Goal: Task Accomplishment & Management: Use online tool/utility

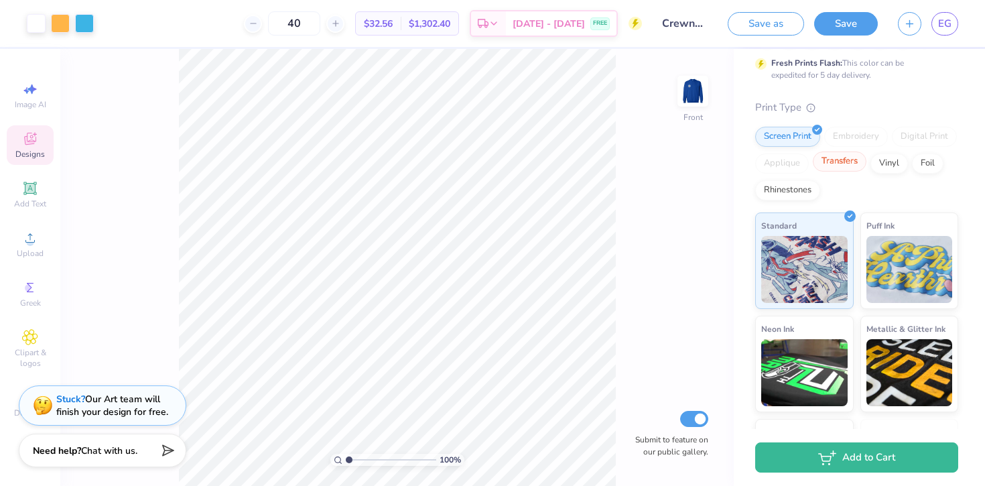
click at [830, 169] on div "Transfers" at bounding box center [840, 161] width 54 height 20
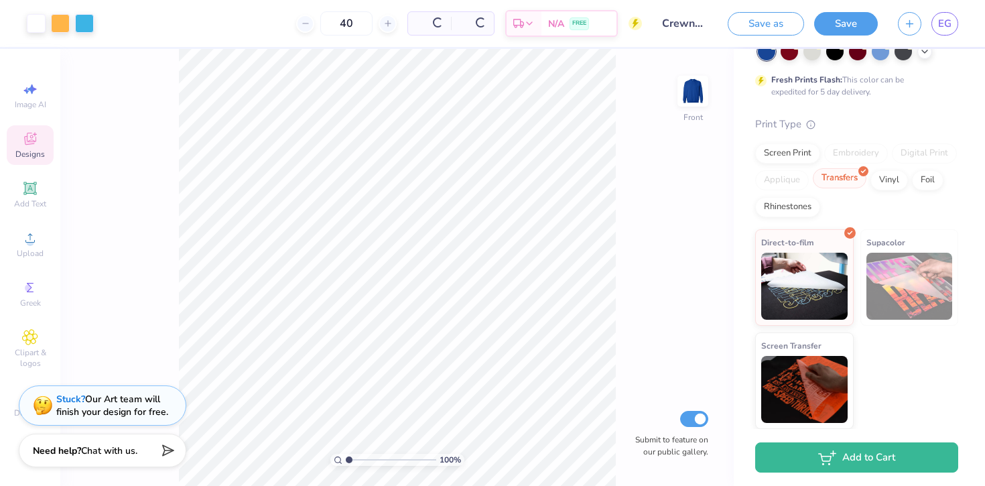
scroll to position [106, 0]
click at [883, 183] on div "Vinyl" at bounding box center [889, 178] width 38 height 20
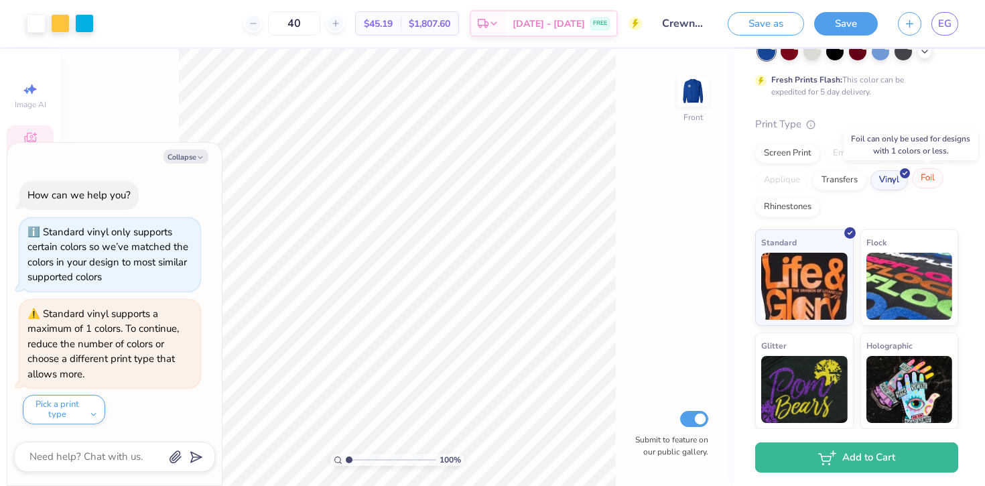
click at [922, 181] on div "Foil" at bounding box center [927, 178] width 31 height 20
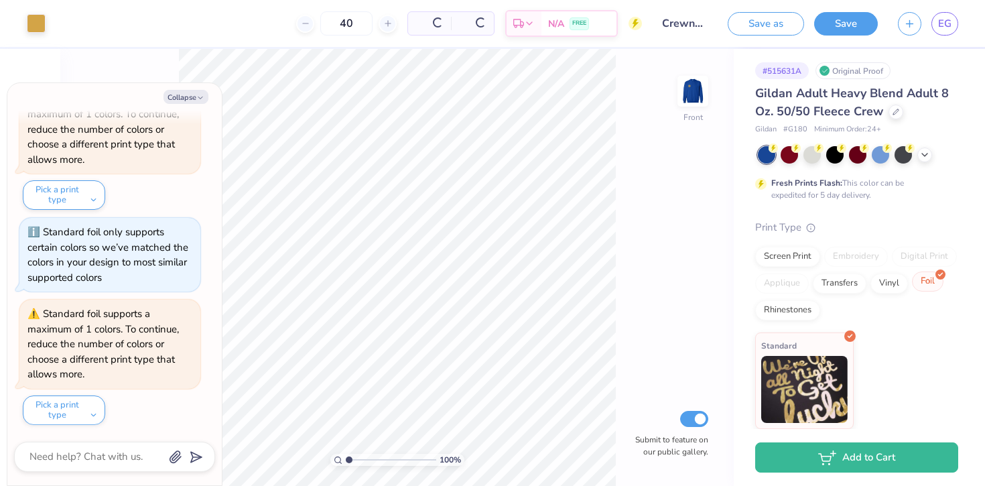
scroll to position [3, 0]
click at [787, 310] on div "Rhinestones" at bounding box center [787, 308] width 65 height 20
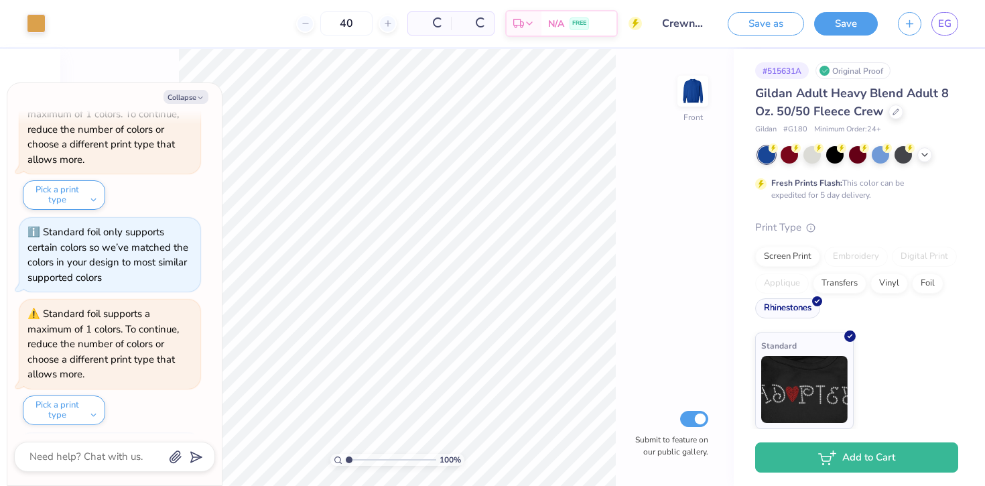
scroll to position [237, 0]
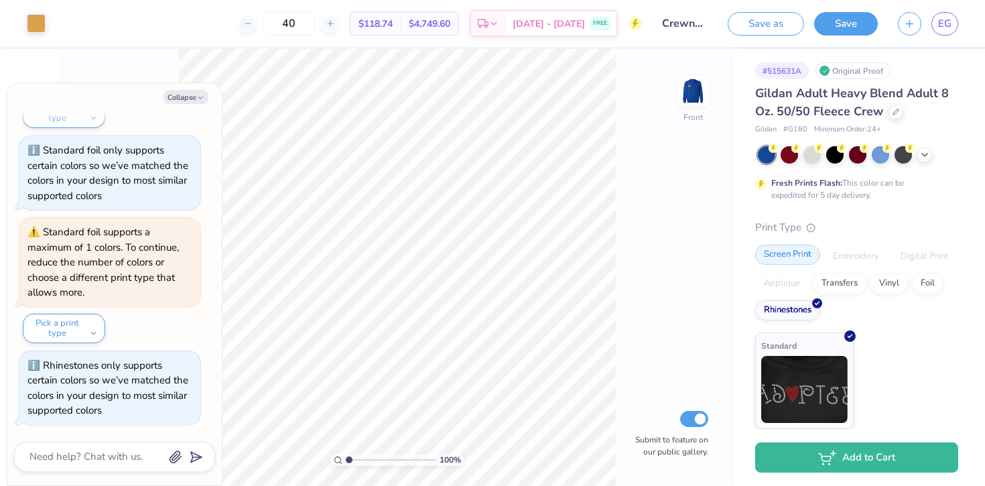
click at [787, 253] on div "Screen Print" at bounding box center [787, 255] width 65 height 20
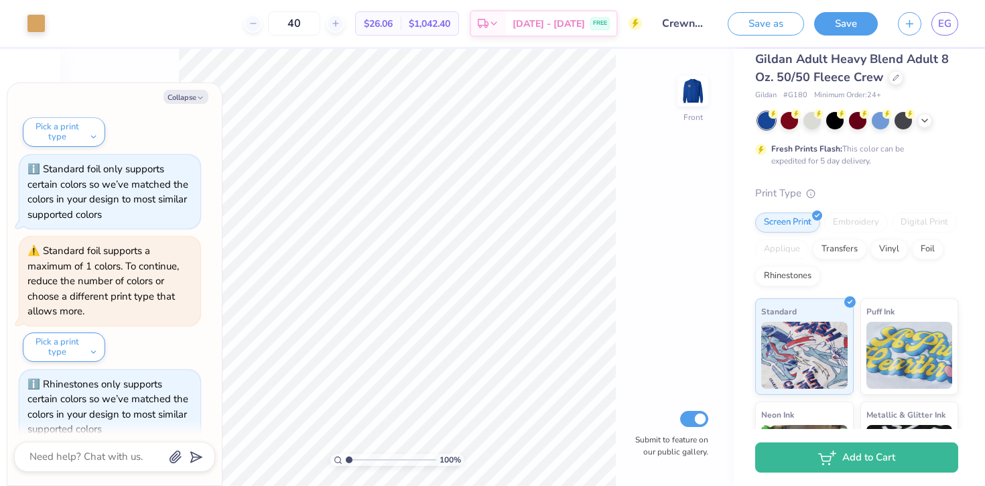
scroll to position [0, 0]
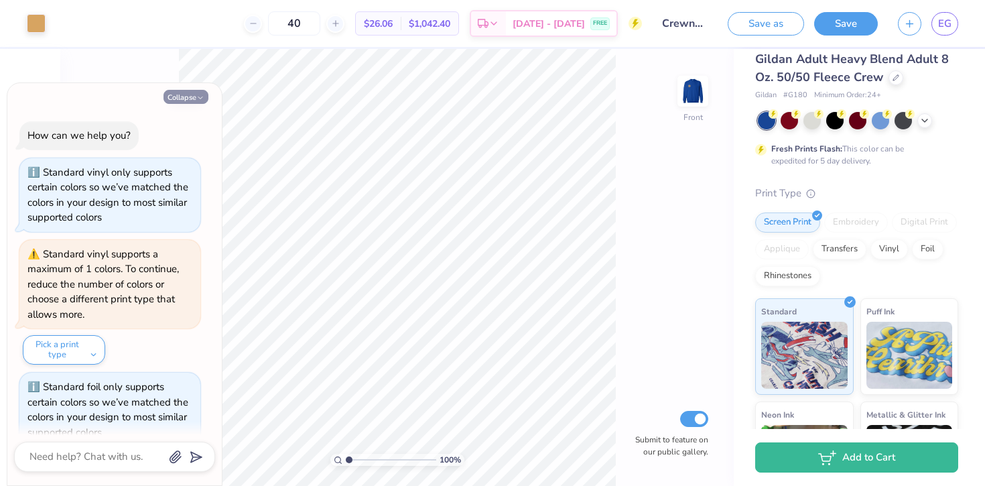
click at [192, 100] on button "Collapse" at bounding box center [186, 97] width 45 height 14
type textarea "x"
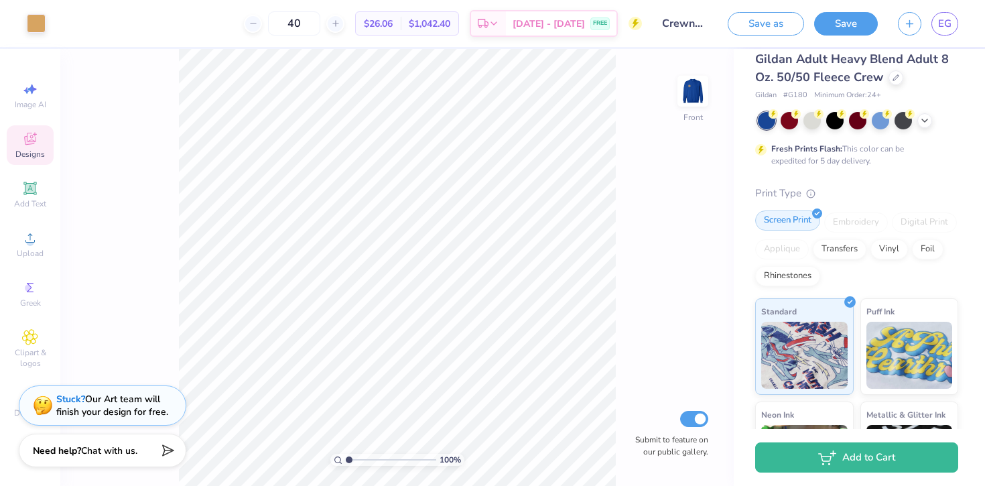
click at [791, 227] on div "Screen Print" at bounding box center [787, 220] width 65 height 20
click at [696, 98] on img at bounding box center [693, 91] width 54 height 54
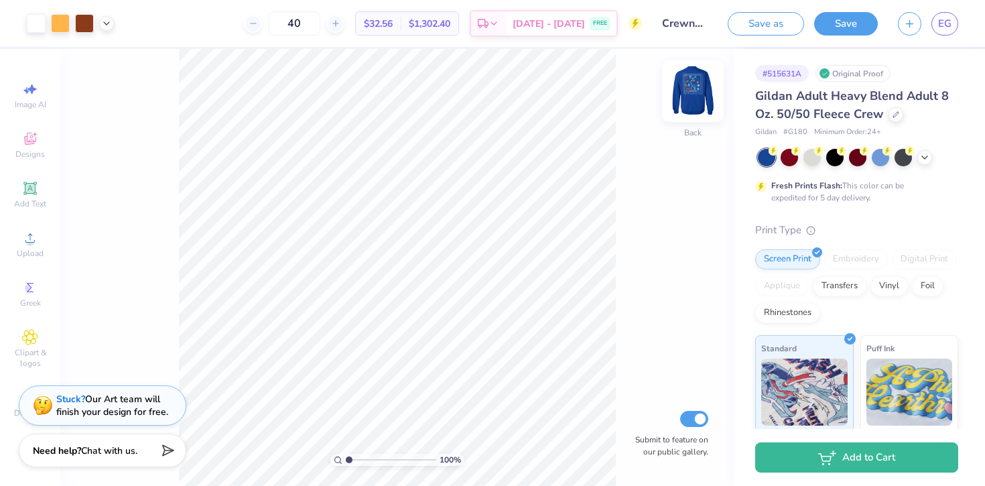
click at [696, 92] on img at bounding box center [693, 91] width 54 height 54
click at [688, 96] on img at bounding box center [693, 91] width 54 height 54
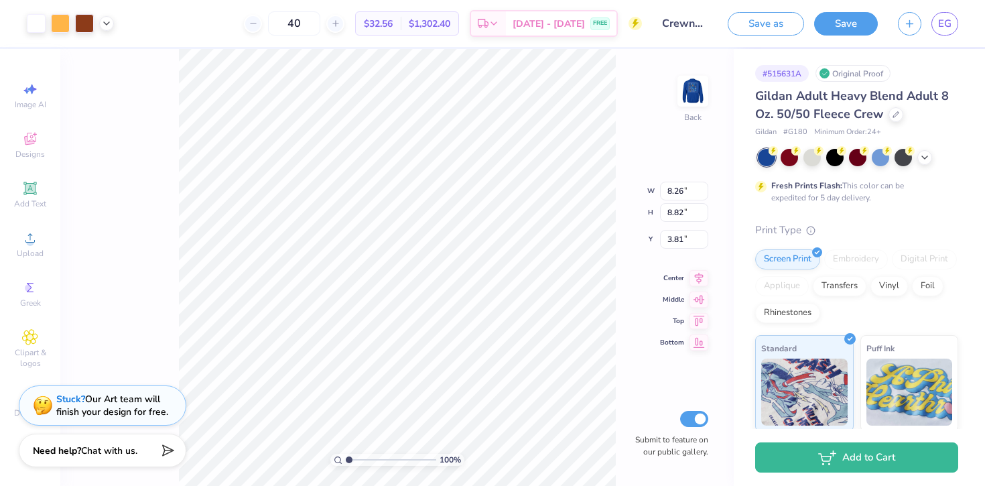
click at [716, 133] on div "100 % Back W 8.26 8.26 " H 8.82 8.82 " Y 3.81 3.81 " Center Middle Top Bottom S…" at bounding box center [396, 267] width 673 height 437
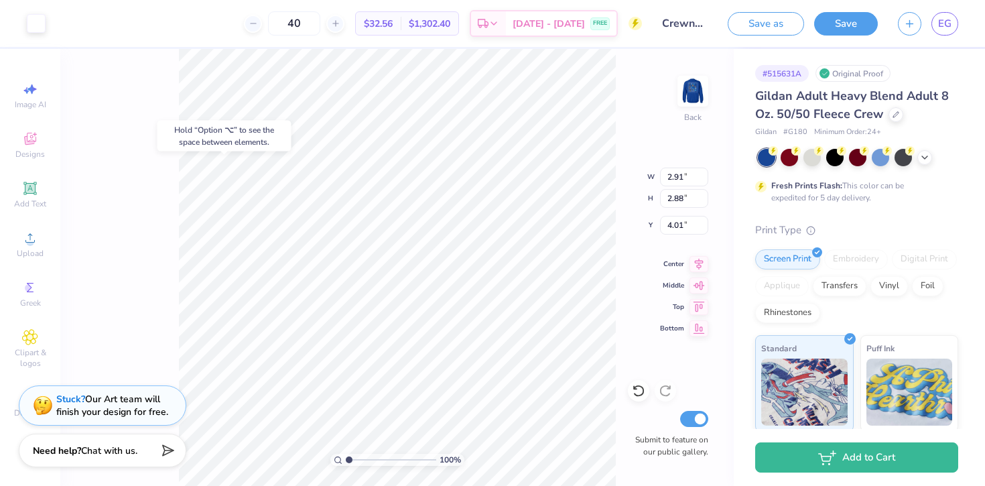
type input "2.44"
type input "8.04"
type input "2.91"
type input "2.88"
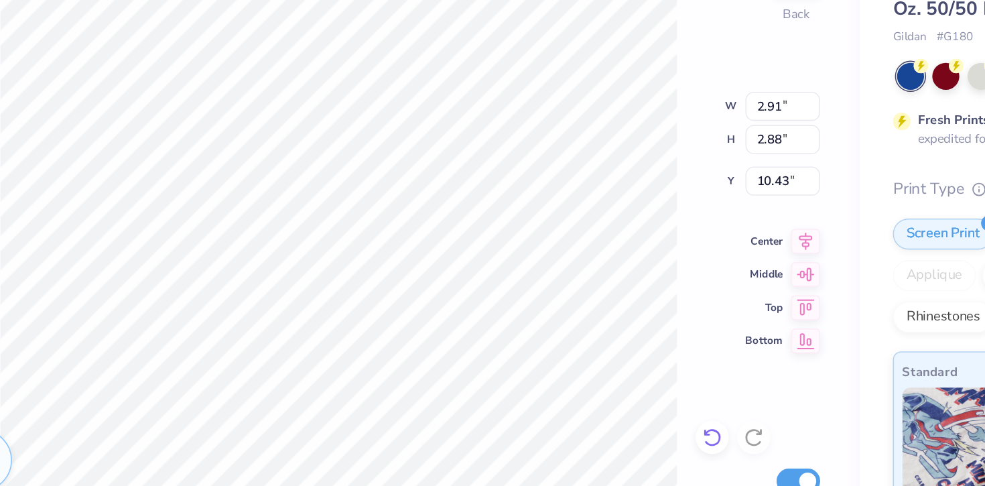
click at [640, 394] on icon at bounding box center [638, 390] width 13 height 13
type input "4.01"
click at [640, 394] on icon at bounding box center [638, 390] width 13 height 13
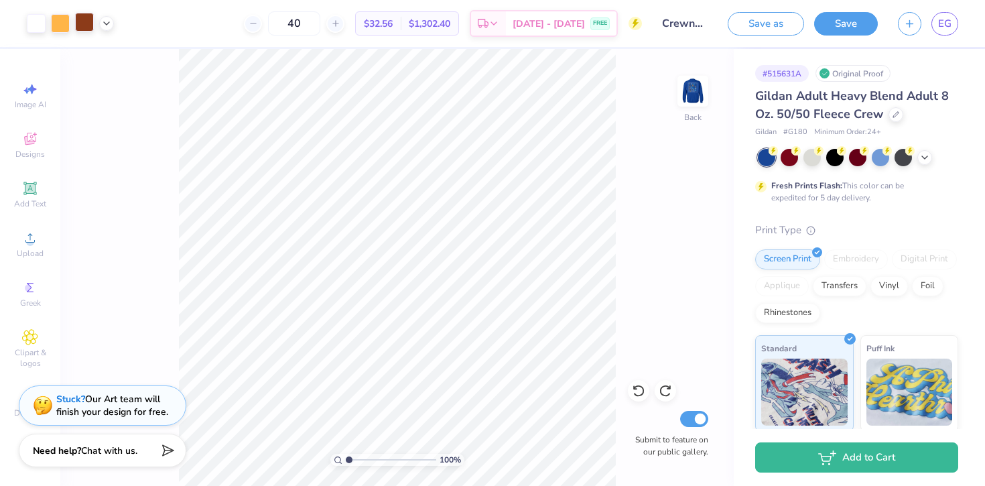
click at [88, 22] on div at bounding box center [84, 22] width 19 height 19
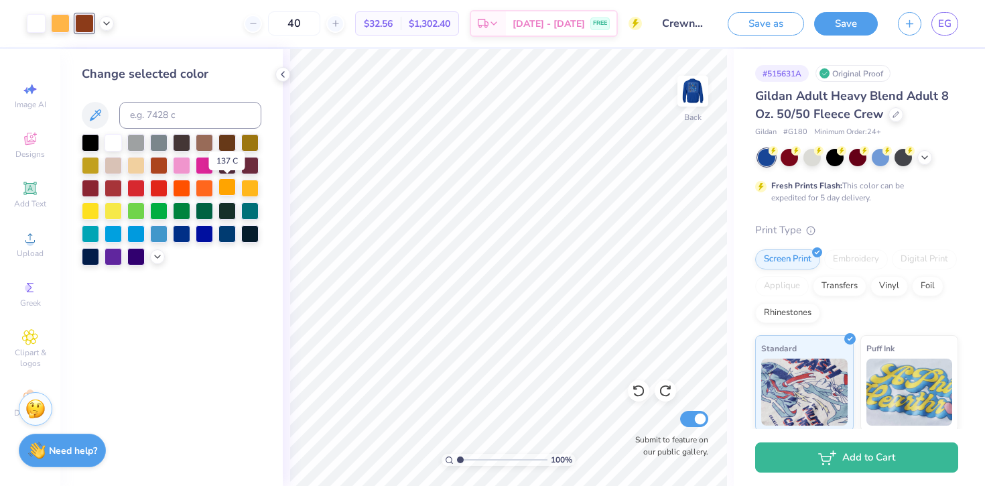
click at [230, 186] on div at bounding box center [226, 186] width 17 height 17
click at [247, 193] on div at bounding box center [249, 186] width 17 height 17
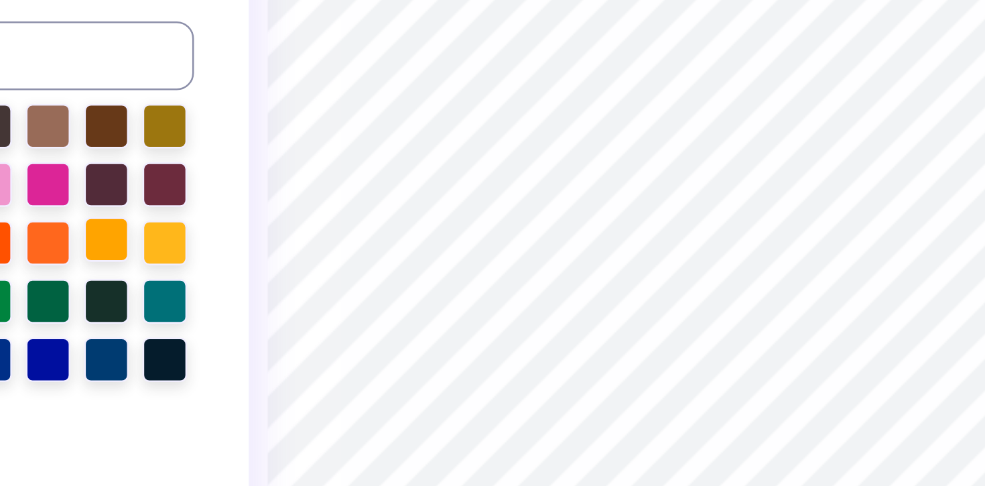
click at [235, 182] on div at bounding box center [226, 186] width 17 height 17
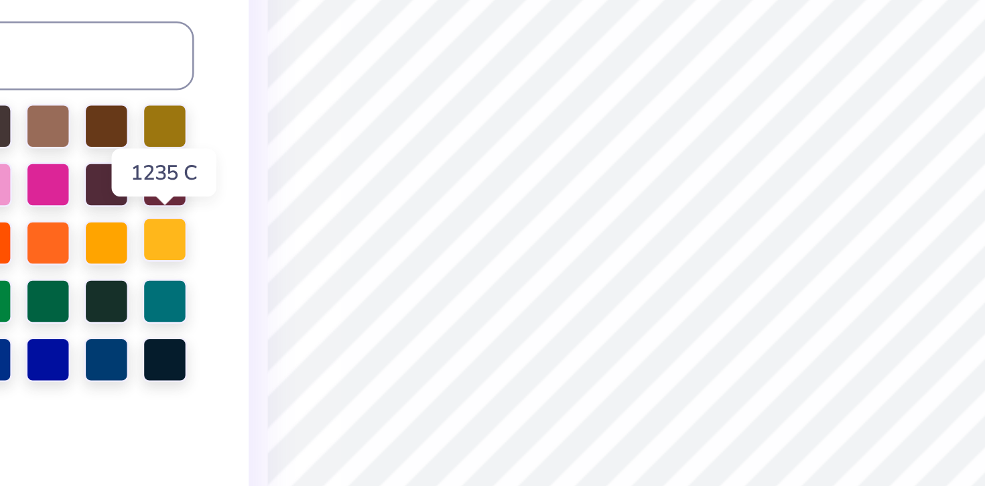
click at [246, 186] on div at bounding box center [249, 186] width 17 height 17
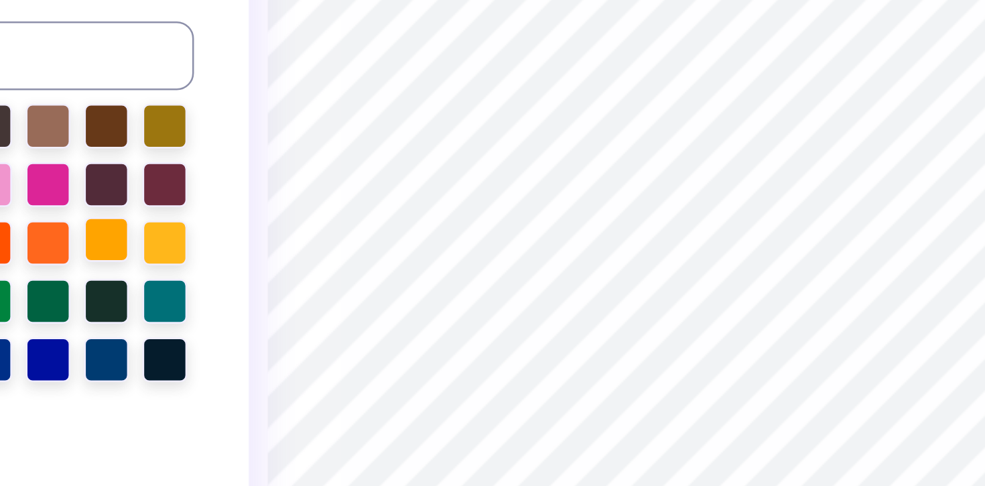
click at [228, 188] on div at bounding box center [226, 186] width 17 height 17
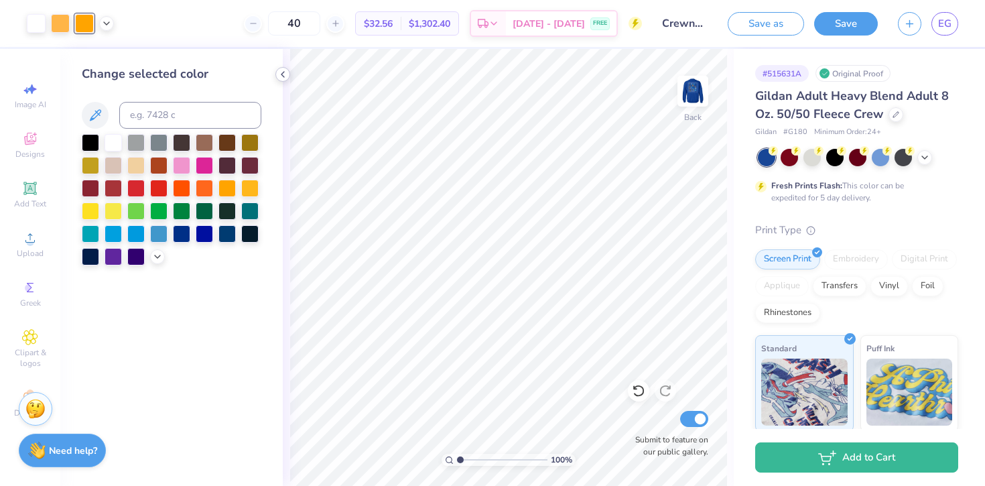
click at [284, 77] on polyline at bounding box center [282, 74] width 3 height 5
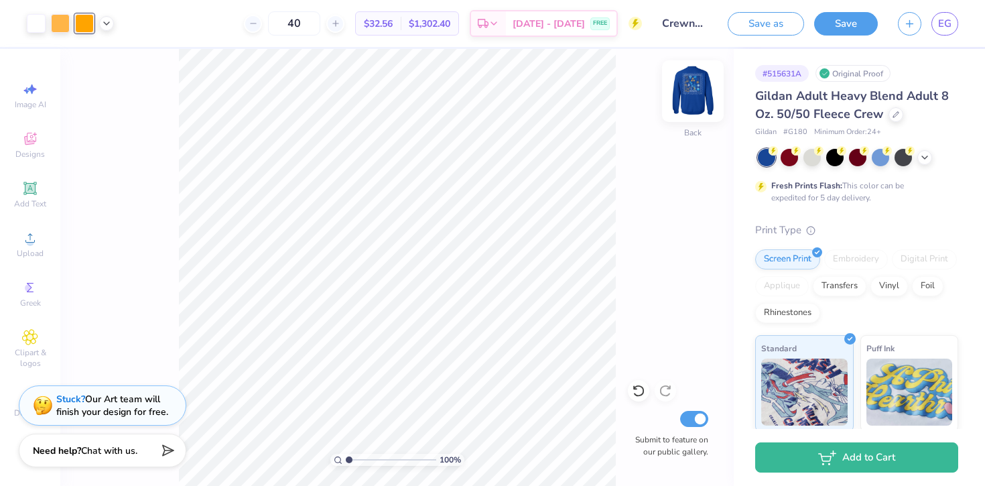
click at [698, 92] on img at bounding box center [693, 91] width 54 height 54
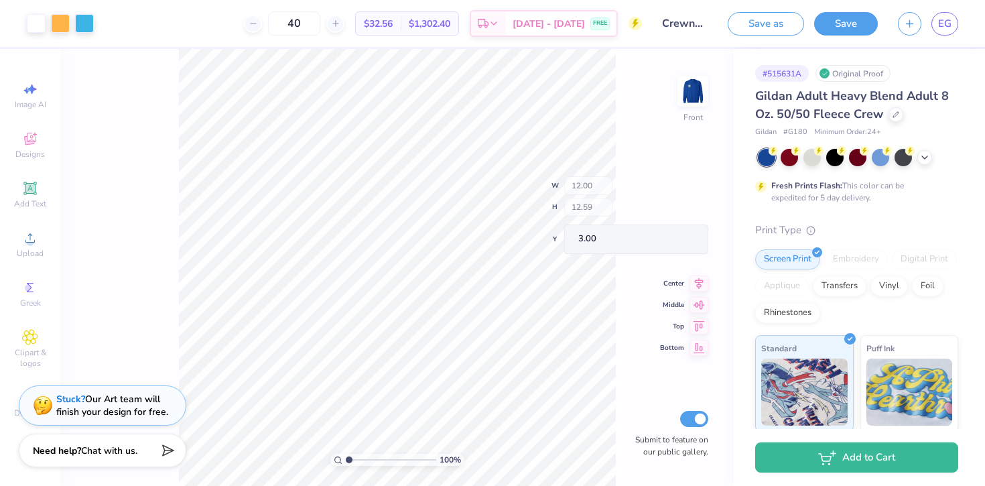
click at [588, 205] on div "100 % Front W 12.00 H 12.59 Y 3.00 Center Middle Top Bottom Submit to feature o…" at bounding box center [396, 267] width 673 height 437
type input "5.39"
click at [631, 188] on div "100 % Front W 12.00 12.00 " H 12.59 12.59 " Y 5.39 5.39 " Center Middle Top Bot…" at bounding box center [396, 267] width 673 height 437
type input "4.68"
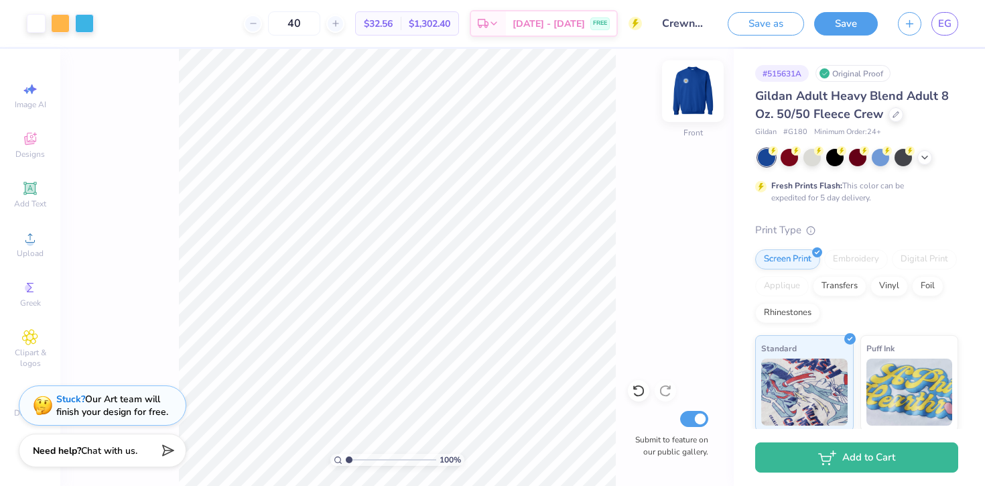
click at [688, 99] on img at bounding box center [693, 91] width 54 height 54
click at [687, 92] on img at bounding box center [693, 91] width 54 height 54
click at [687, 92] on img at bounding box center [692, 91] width 27 height 27
click at [884, 159] on div at bounding box center [880, 155] width 17 height 17
click at [919, 161] on div at bounding box center [858, 157] width 200 height 17
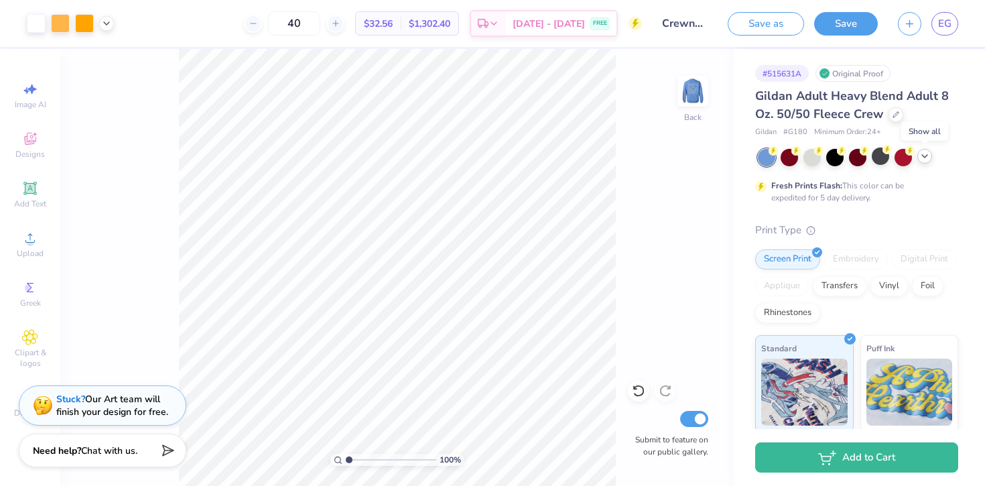
click at [922, 155] on polyline at bounding box center [924, 156] width 5 height 3
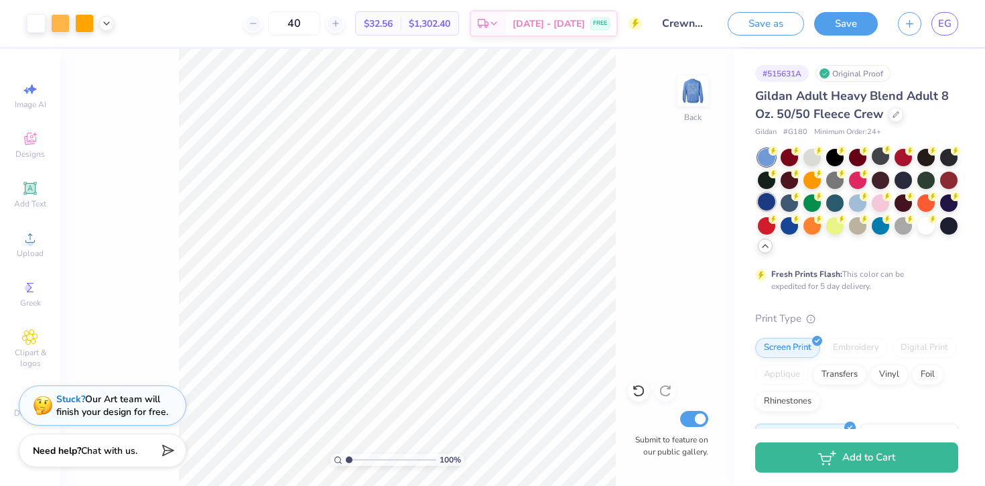
click at [761, 202] on div at bounding box center [766, 201] width 17 height 17
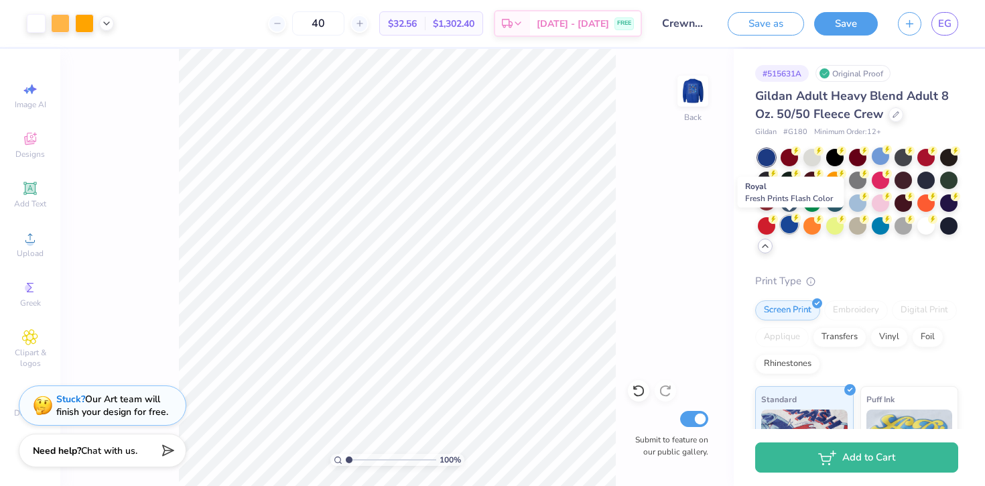
click at [788, 224] on div at bounding box center [789, 224] width 17 height 17
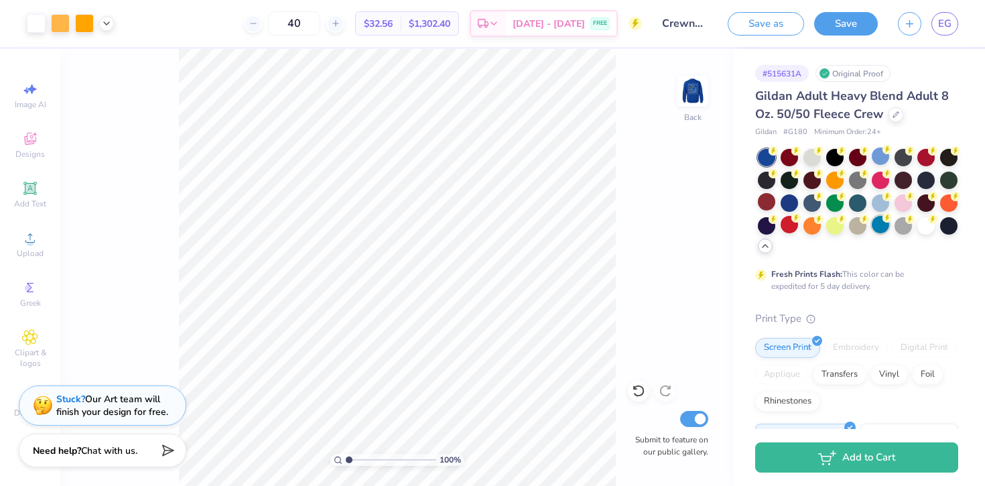
click at [884, 223] on div at bounding box center [880, 224] width 17 height 17
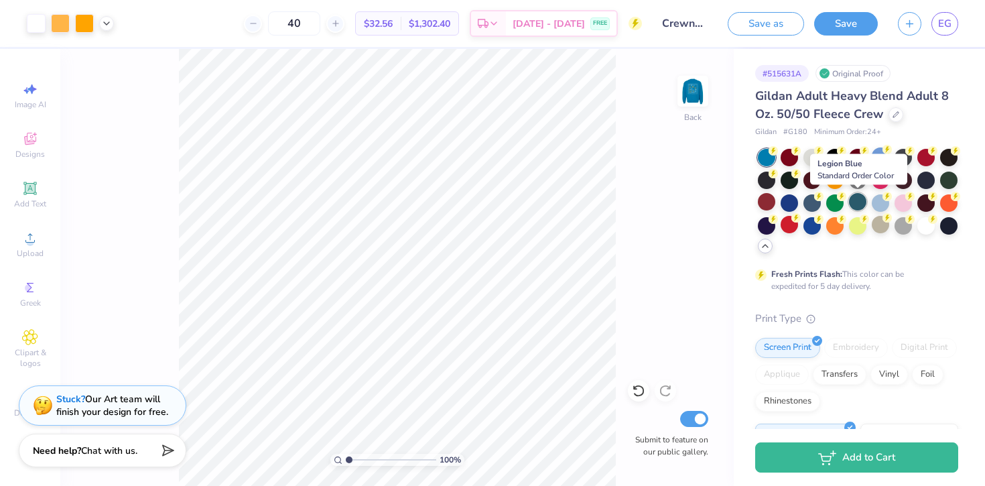
click at [862, 205] on div at bounding box center [857, 201] width 17 height 17
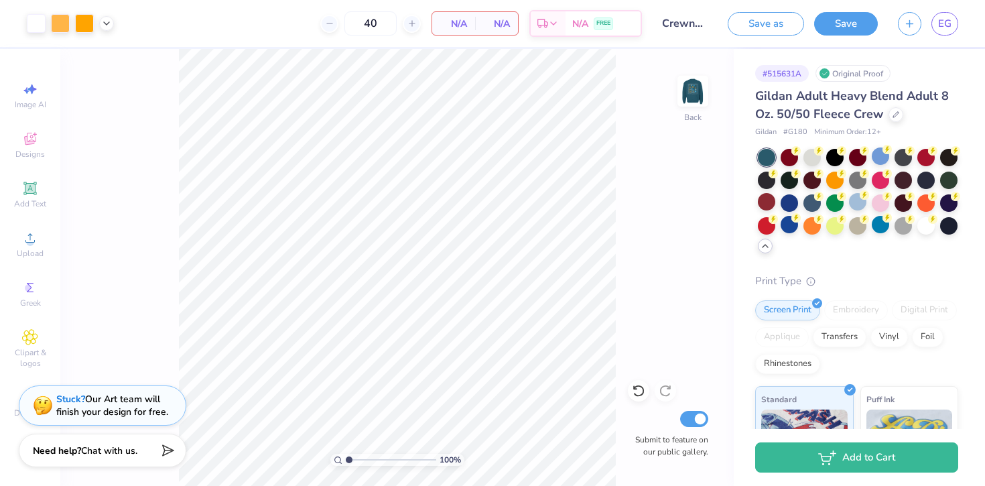
click at [781, 216] on div at bounding box center [789, 224] width 17 height 17
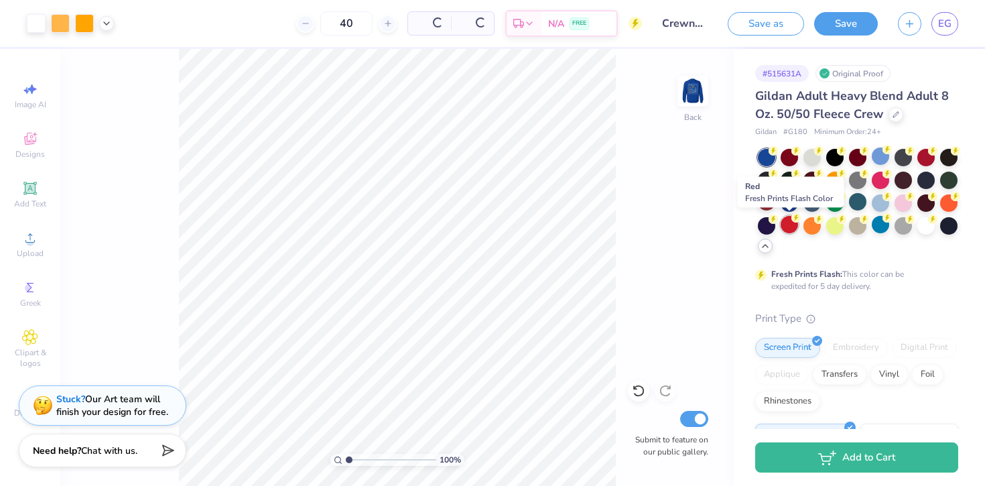
click at [784, 224] on div at bounding box center [789, 224] width 17 height 17
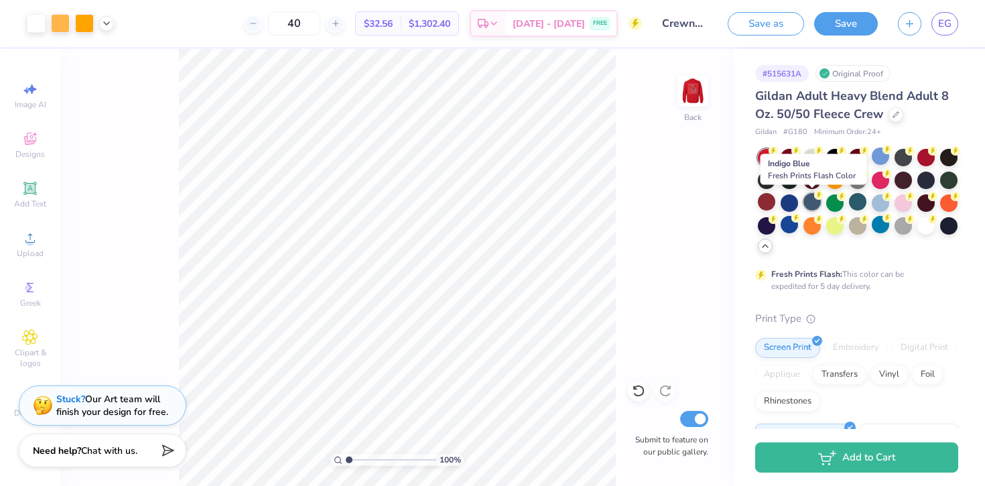
click at [811, 204] on div at bounding box center [811, 201] width 17 height 17
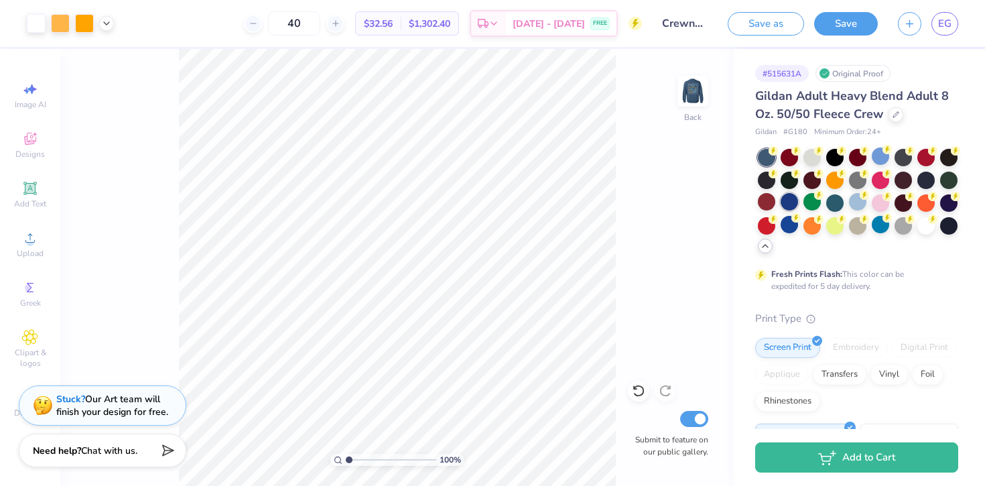
click at [787, 204] on div at bounding box center [789, 201] width 17 height 17
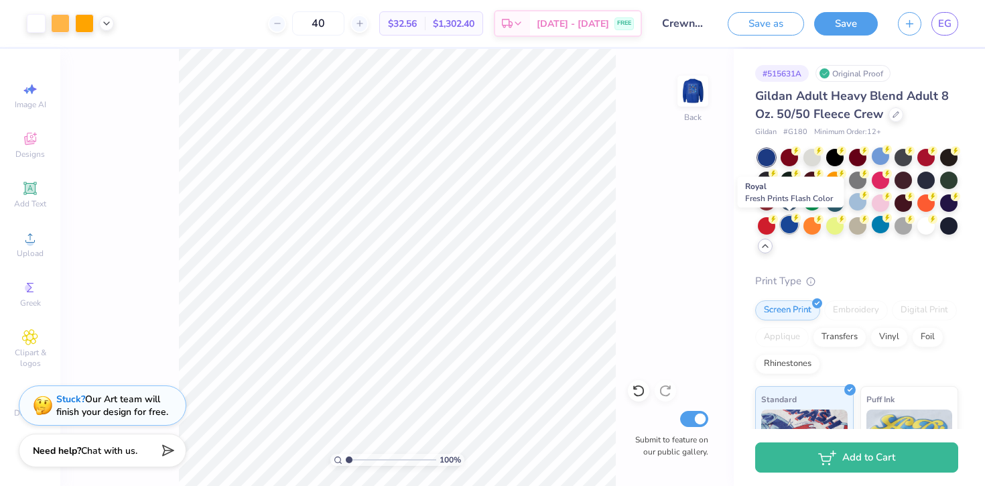
click at [793, 226] on div at bounding box center [789, 224] width 17 height 17
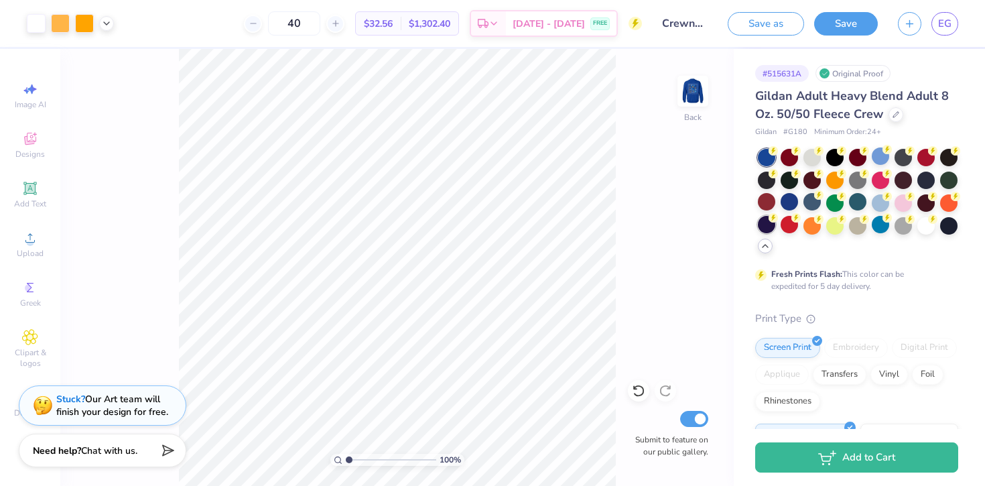
click at [766, 230] on div at bounding box center [766, 224] width 17 height 17
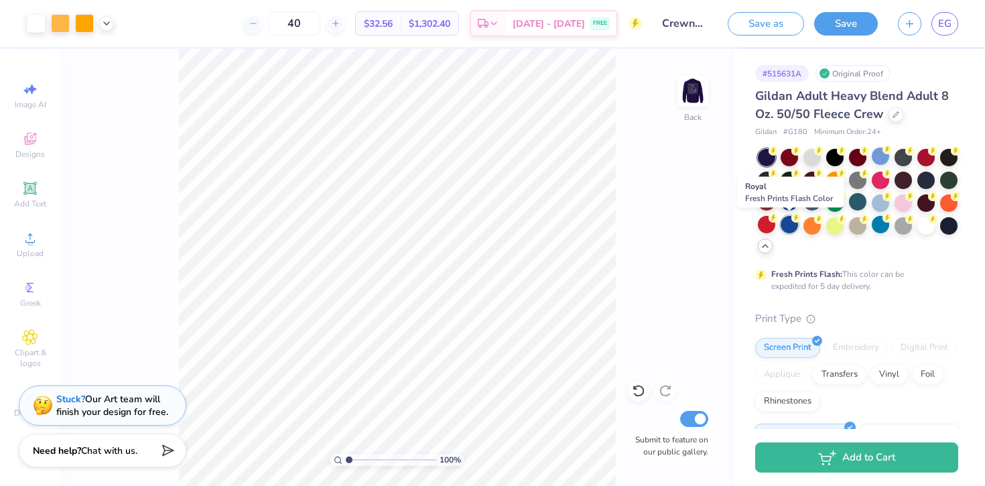
click at [785, 220] on div at bounding box center [789, 224] width 17 height 17
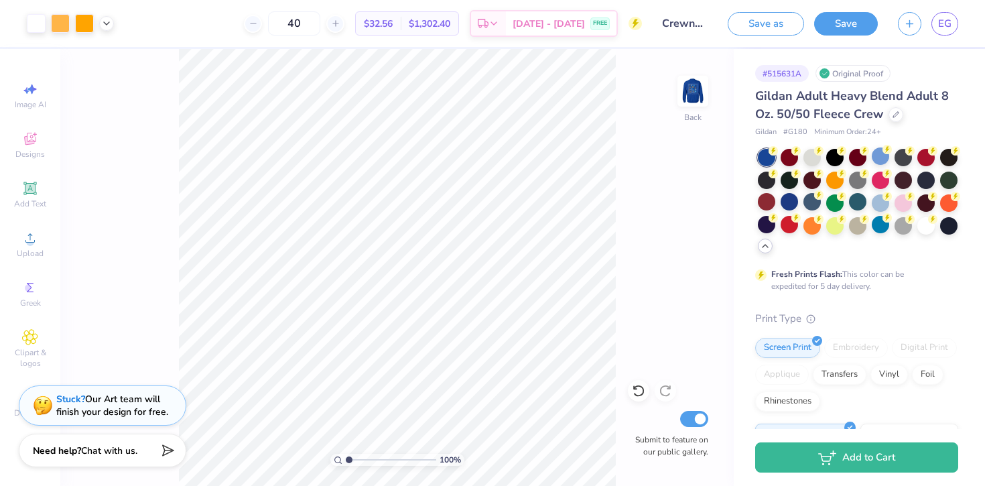
click at [812, 255] on div "Fresh Prints Flash: This color can be expedited for 5 day delivery." at bounding box center [856, 220] width 203 height 143
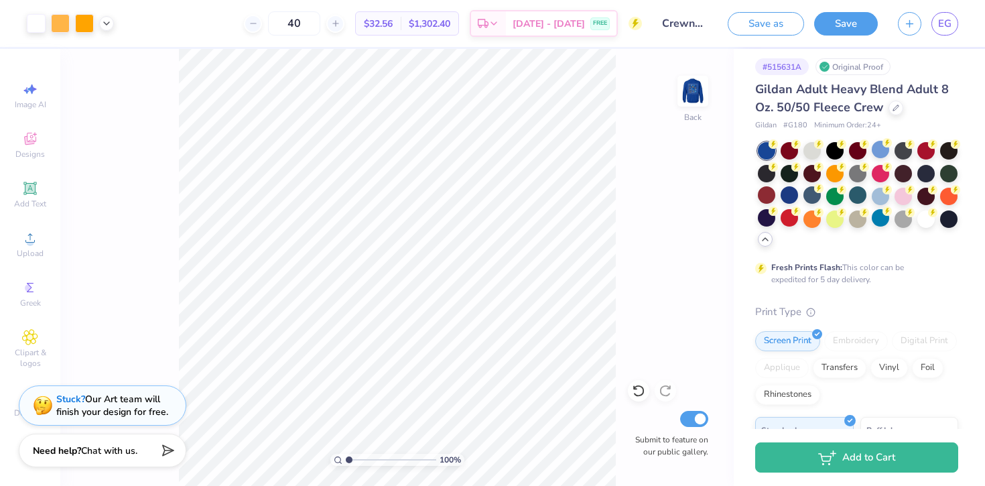
scroll to position [10, 0]
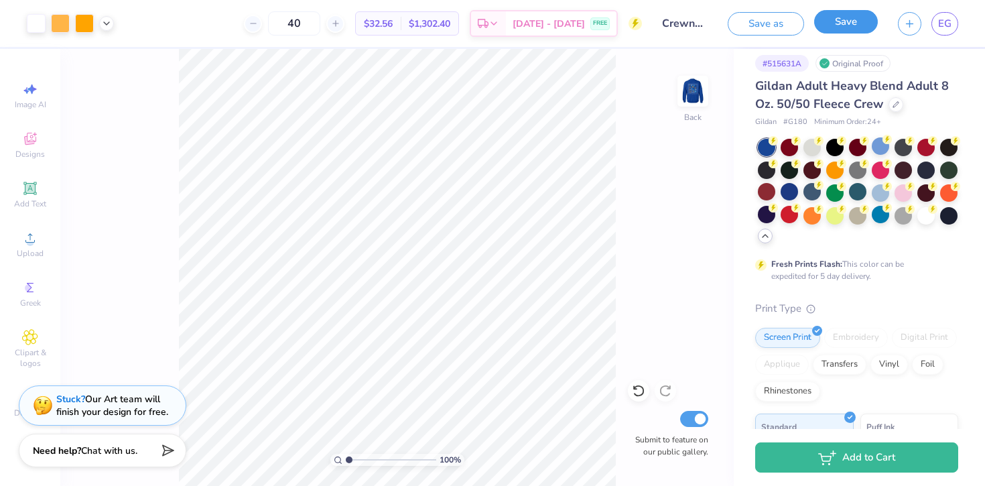
click at [836, 27] on button "Save" at bounding box center [846, 21] width 64 height 23
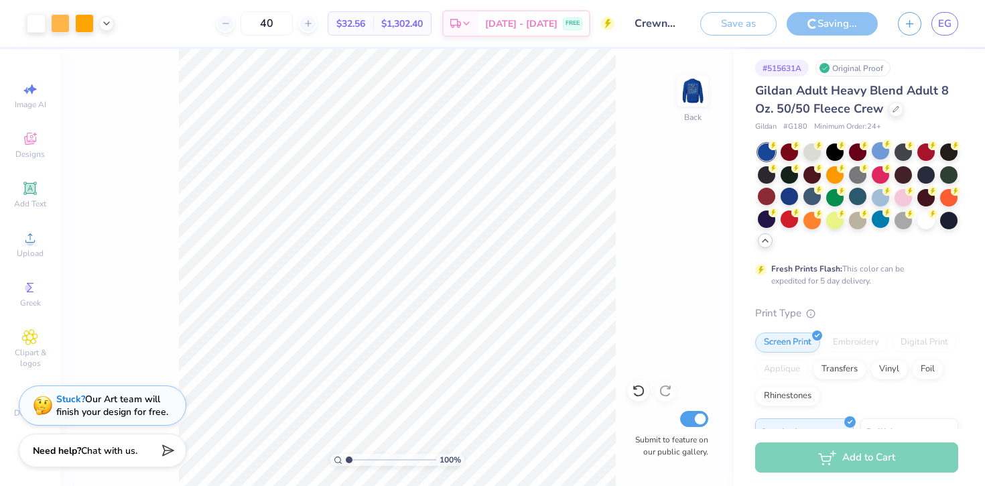
scroll to position [0, 0]
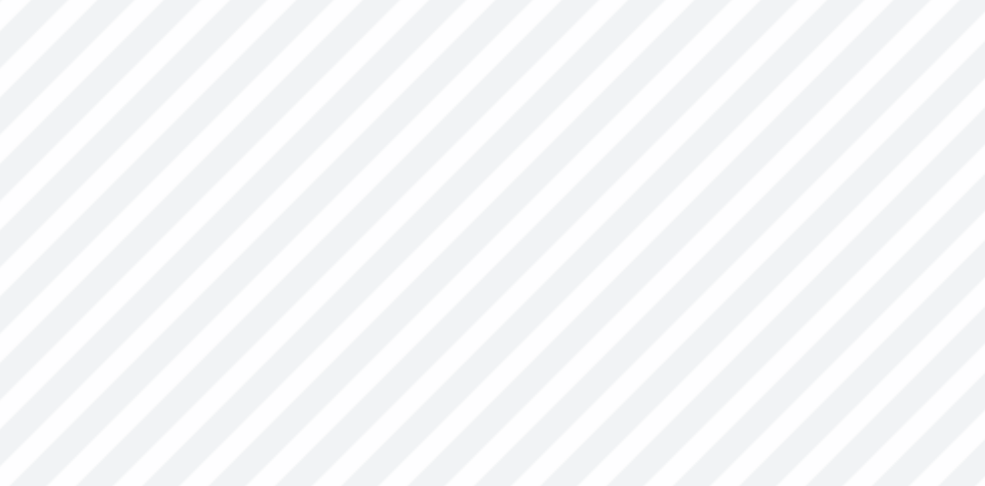
type input "5.88"
type input "5.73"
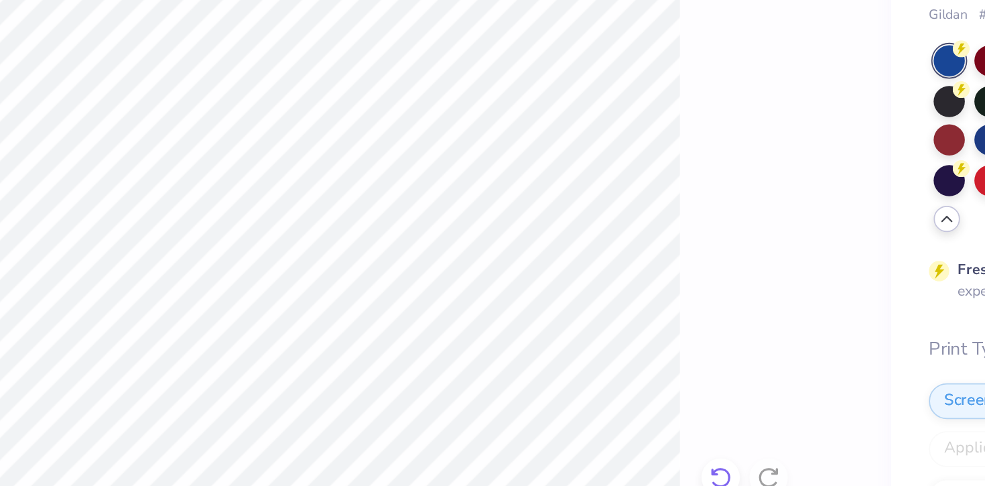
click at [640, 385] on icon at bounding box center [638, 390] width 13 height 13
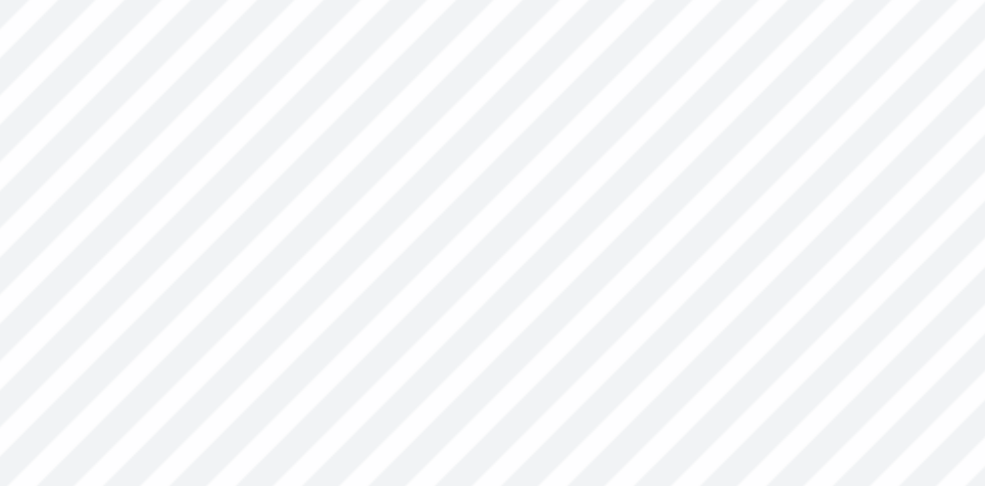
type input "0.21"
type input "0.18"
type input "5.28"
type input "1.49"
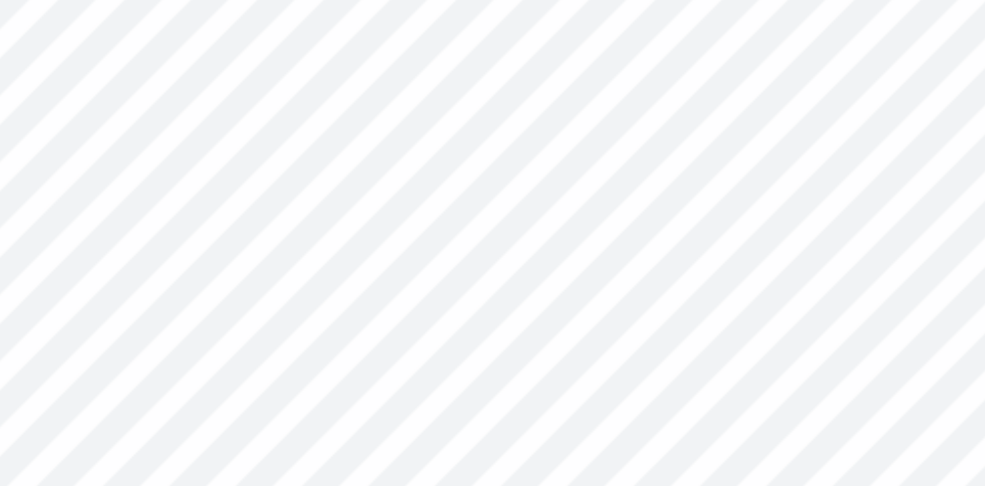
type input "4.51"
type input "0.21"
type input "0.18"
type input "5.48"
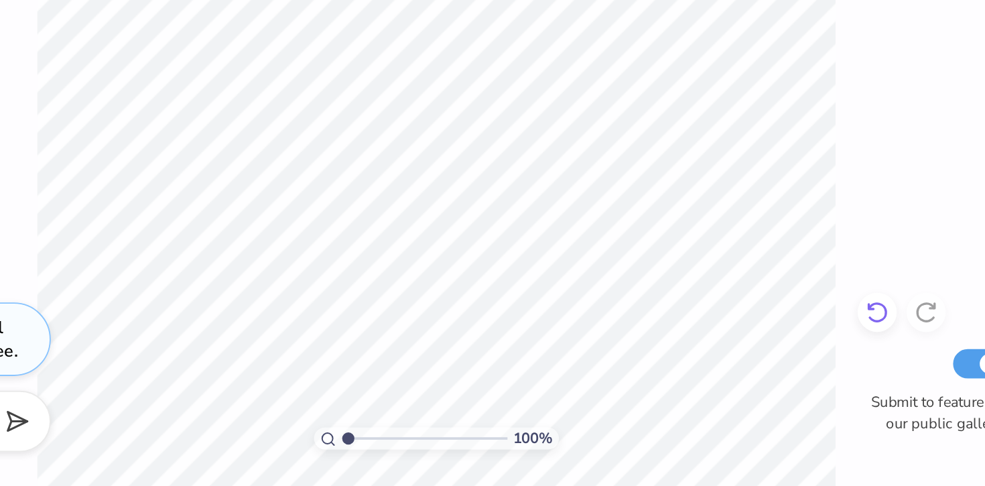
click at [641, 395] on icon at bounding box center [638, 391] width 11 height 12
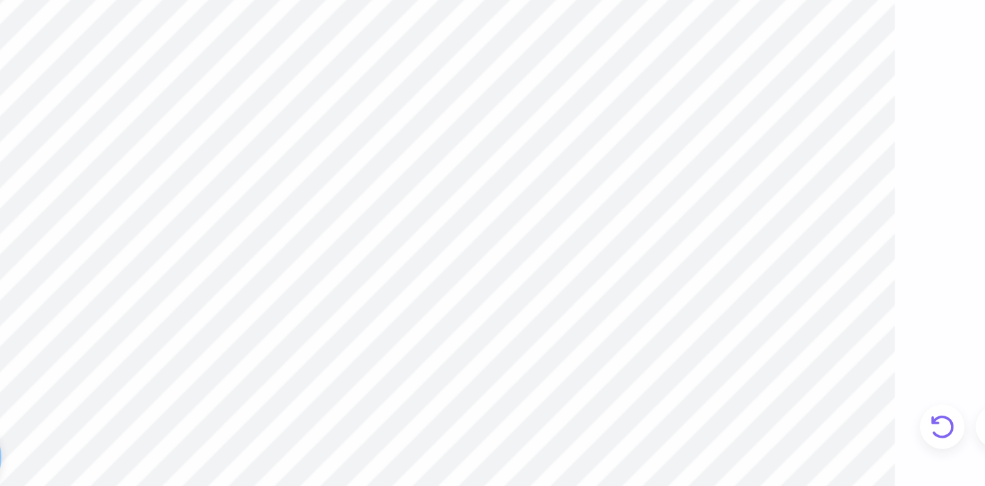
click at [635, 394] on icon at bounding box center [638, 391] width 11 height 12
click at [634, 387] on icon at bounding box center [635, 388] width 3 height 3
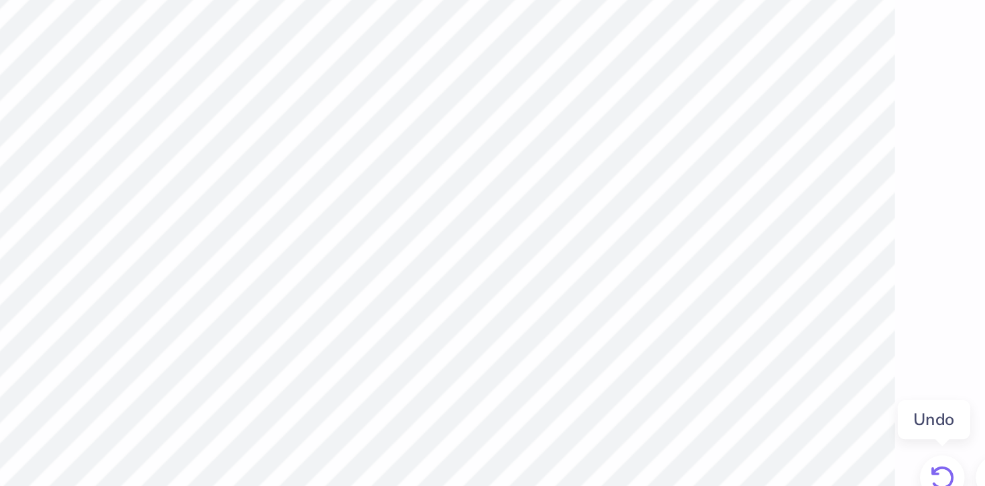
click at [634, 387] on icon at bounding box center [635, 388] width 3 height 3
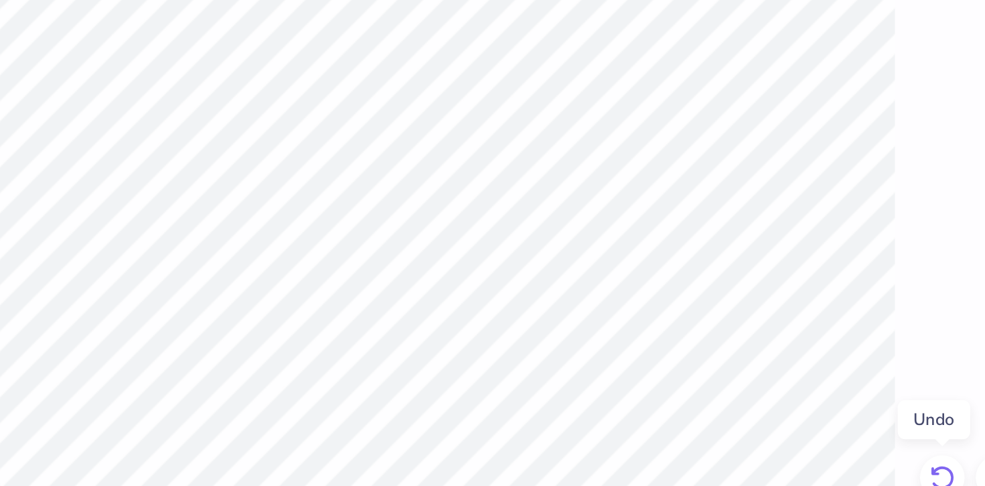
click at [634, 387] on icon at bounding box center [635, 388] width 3 height 3
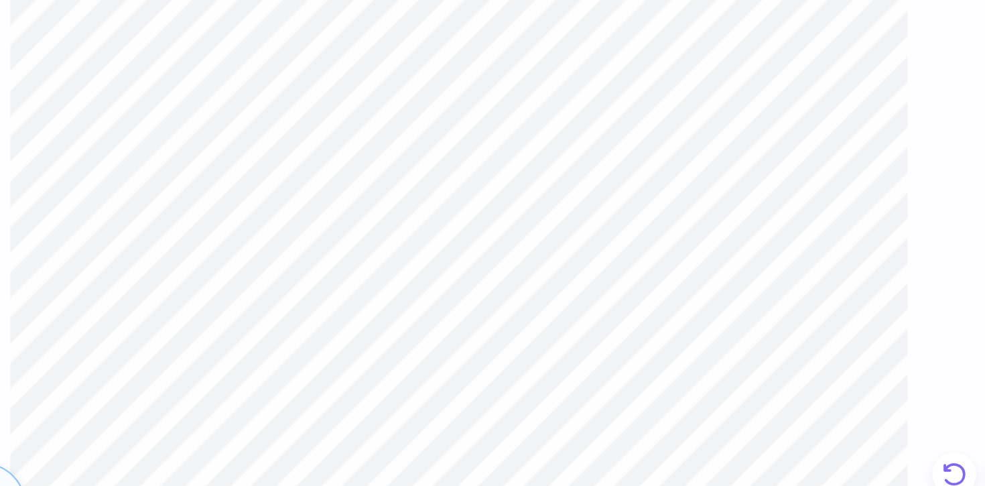
click at [634, 389] on icon at bounding box center [635, 388] width 3 height 3
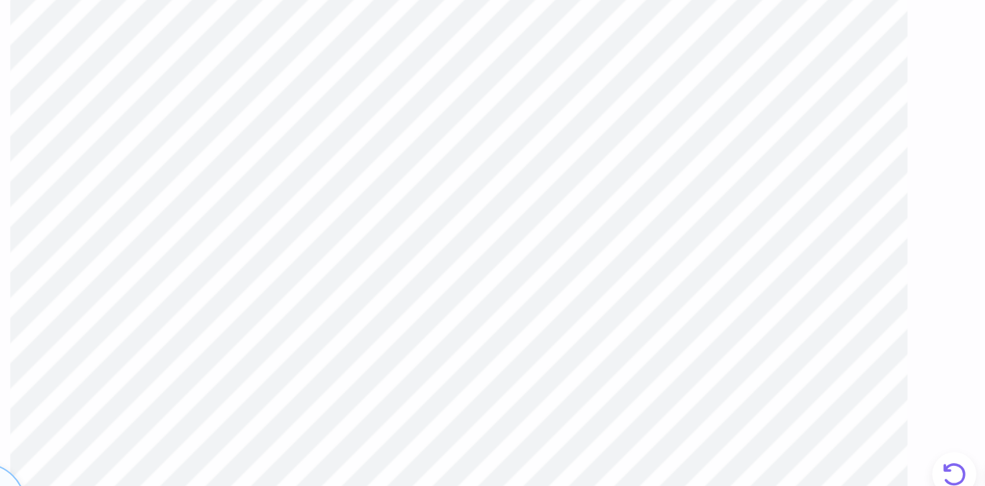
click at [634, 389] on icon at bounding box center [635, 388] width 3 height 3
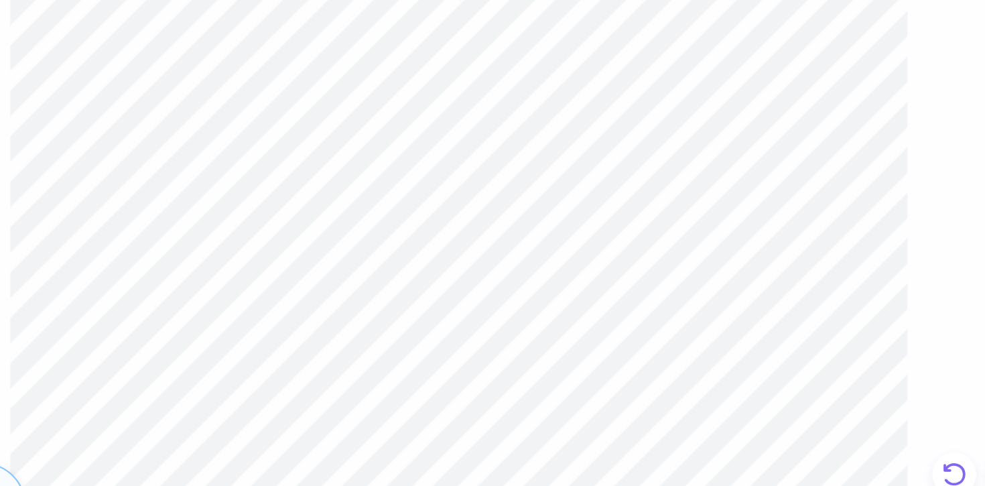
click at [634, 389] on icon at bounding box center [635, 388] width 3 height 3
click at [634, 388] on icon at bounding box center [635, 388] width 3 height 3
